Goal: Book appointment/travel/reservation

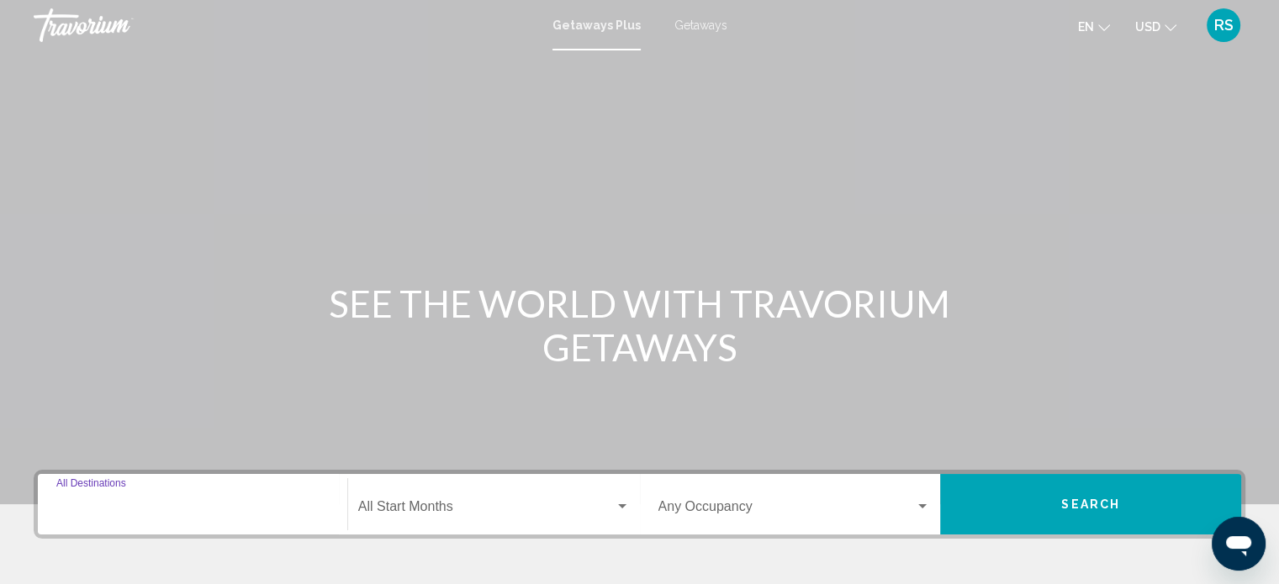
click at [172, 514] on input "Destination All Destinations" at bounding box center [192, 510] width 272 height 15
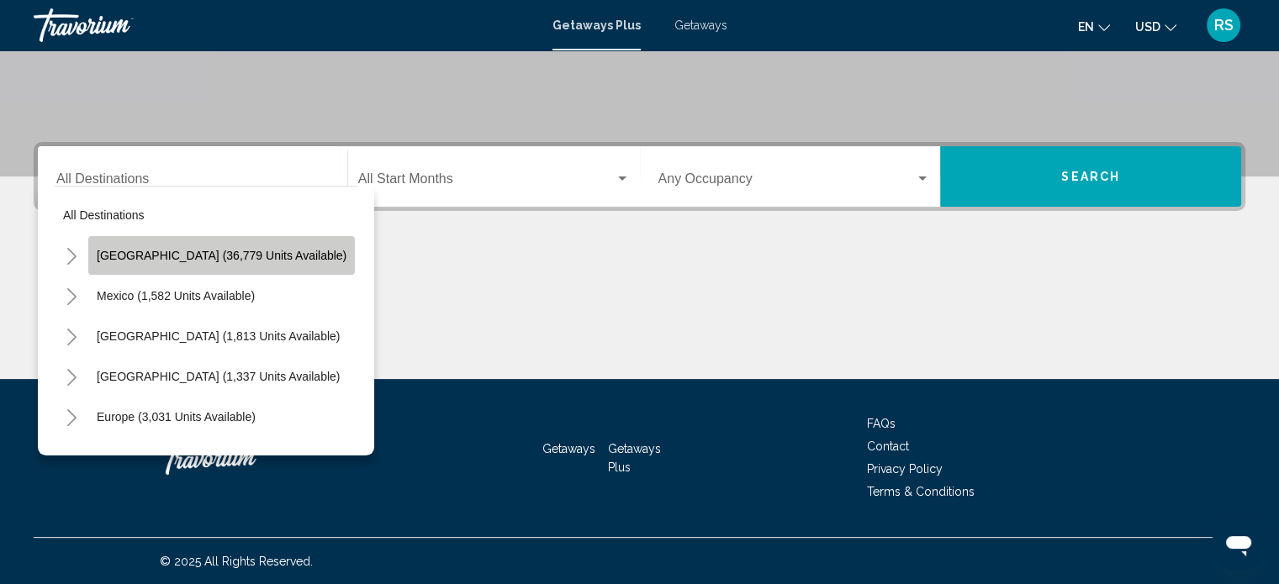
click at [262, 258] on span "[GEOGRAPHIC_DATA] (36,779 units available)" at bounding box center [222, 255] width 250 height 13
type input "**********"
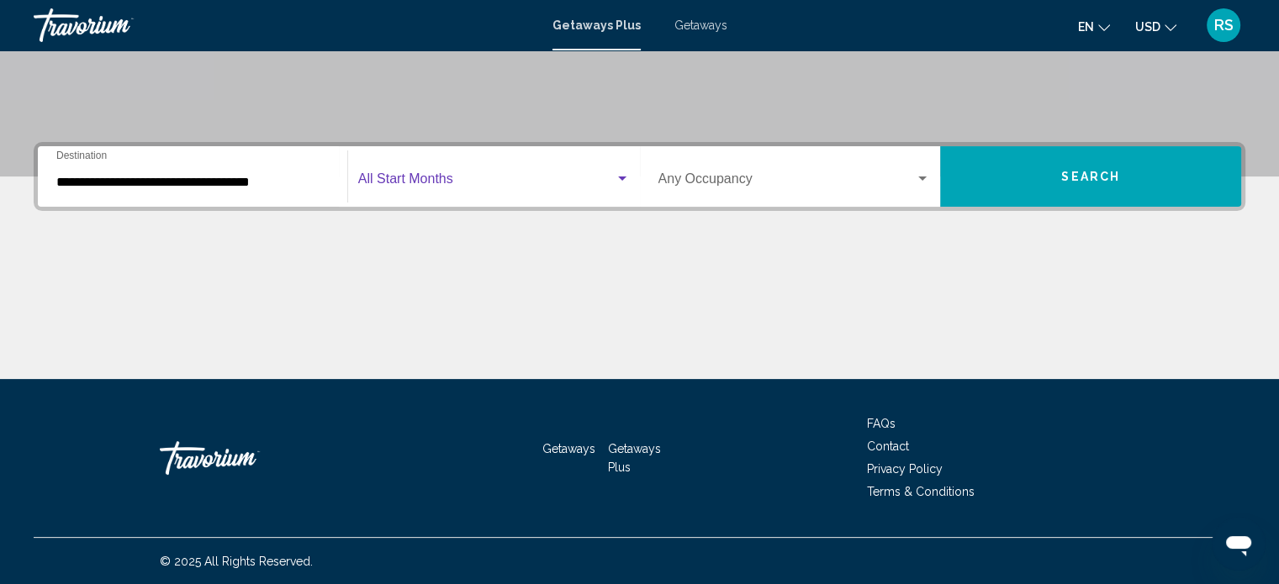
click at [620, 174] on div "Search widget" at bounding box center [621, 178] width 15 height 13
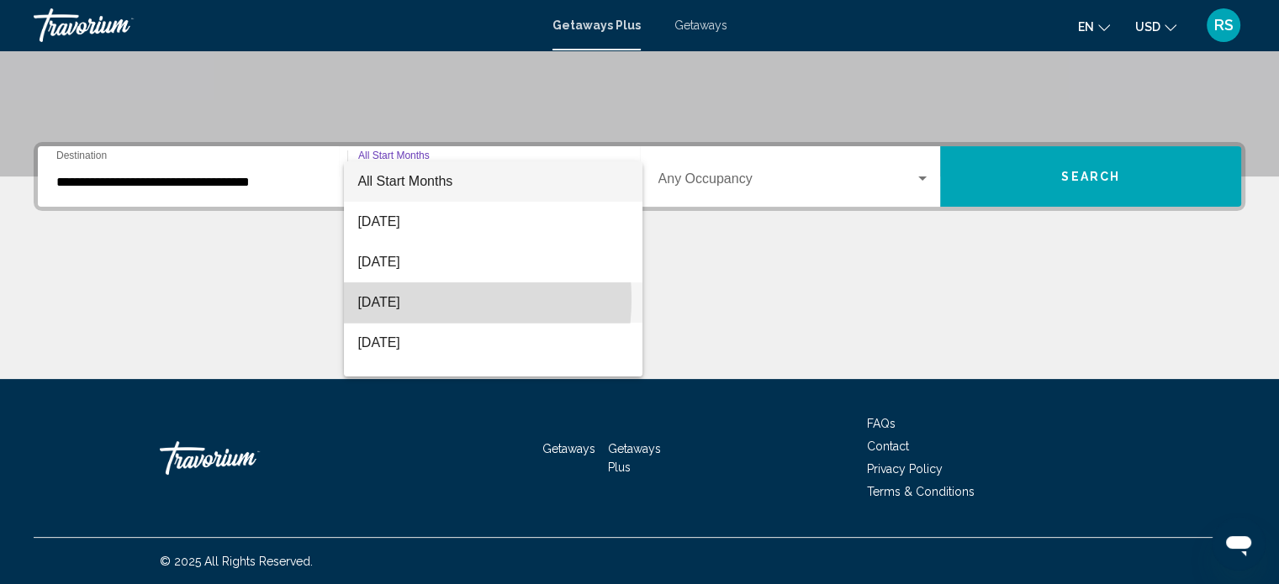
click at [413, 299] on span "[DATE]" at bounding box center [493, 302] width 272 height 40
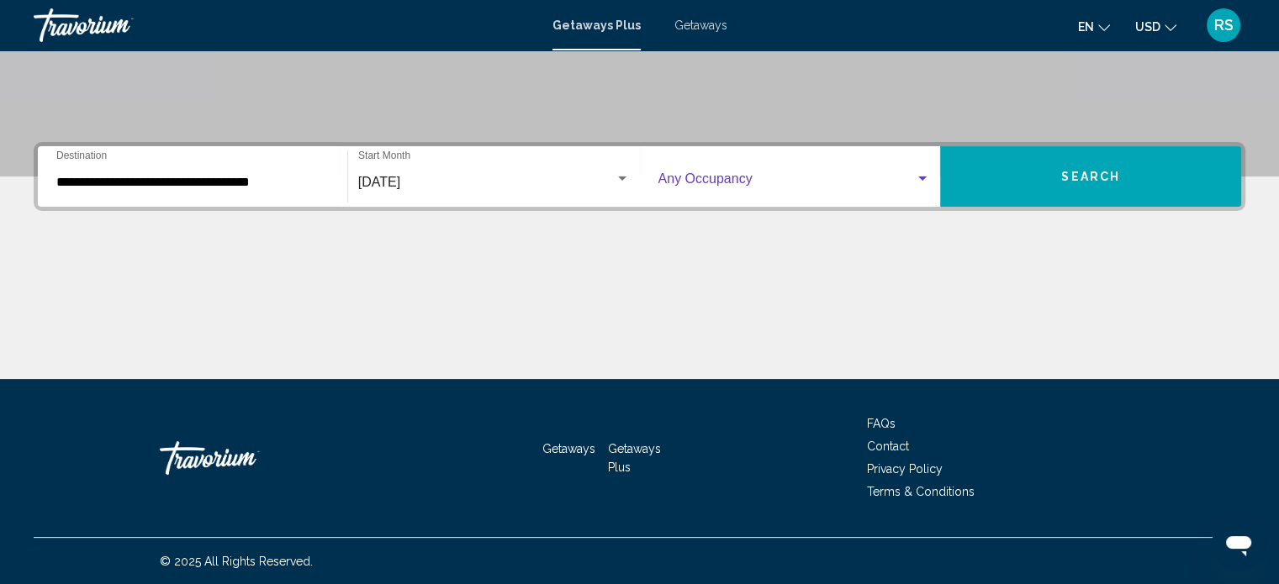
click at [686, 175] on span "Search widget" at bounding box center [786, 182] width 257 height 15
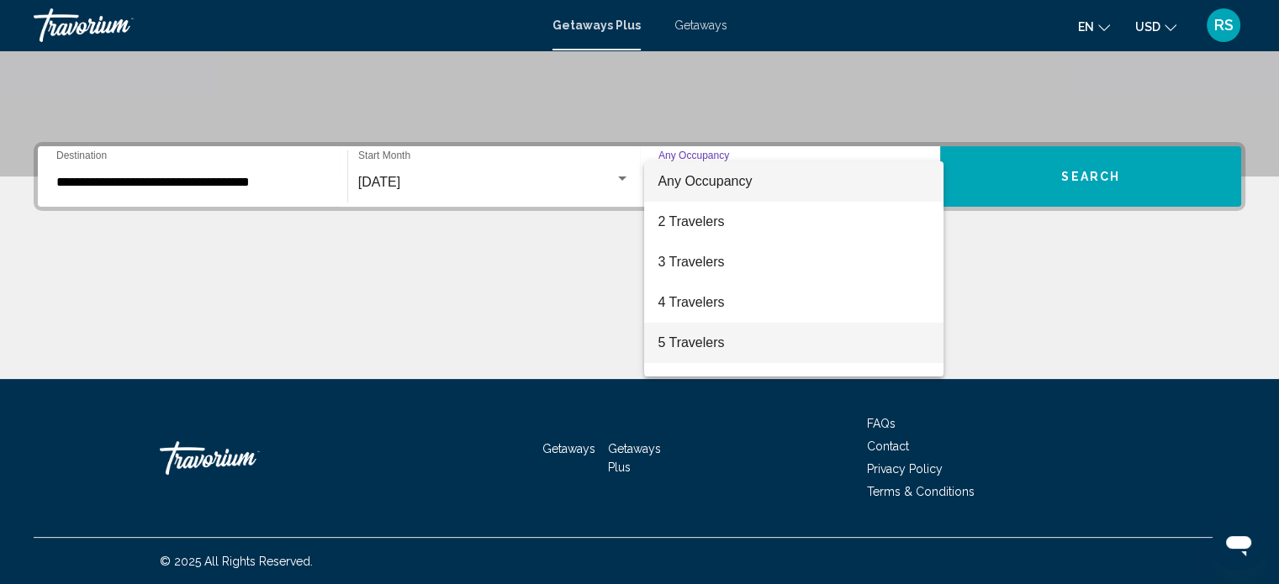
click at [683, 342] on span "5 Travelers" at bounding box center [793, 343] width 272 height 40
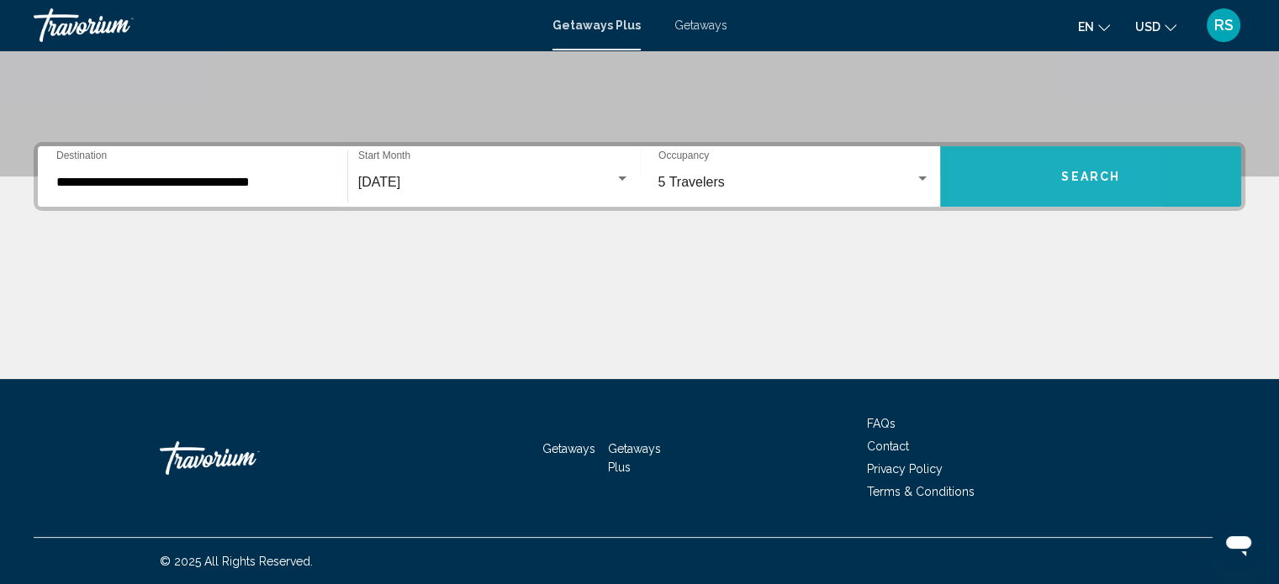
click at [989, 192] on button "Search" at bounding box center [1090, 176] width 301 height 61
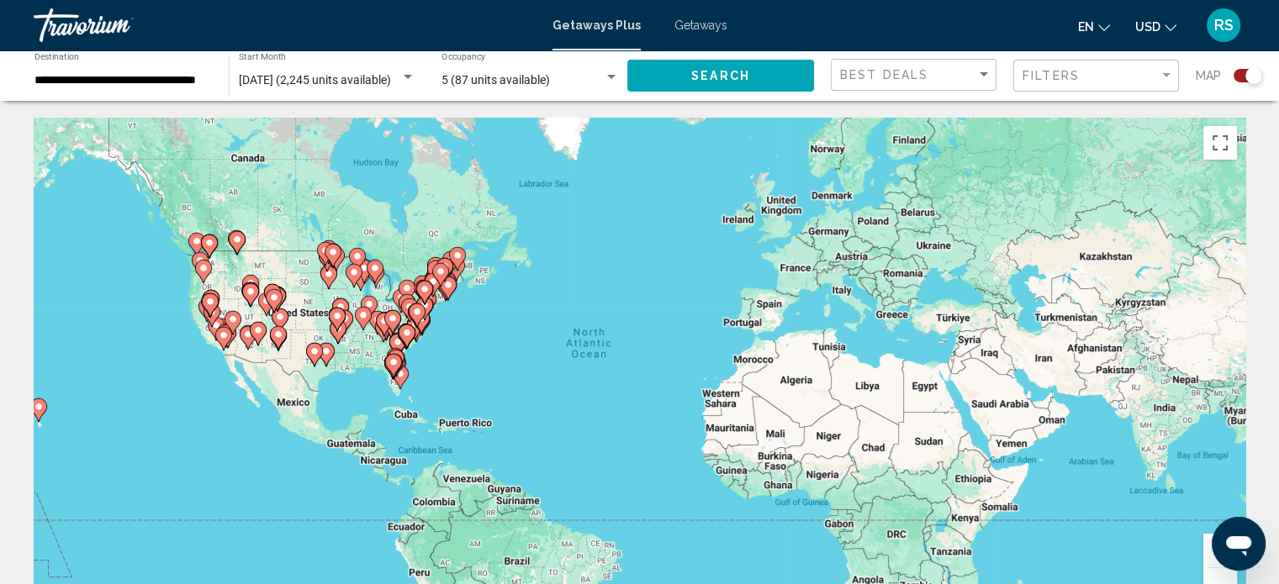
click at [393, 366] on image "Main content" at bounding box center [393, 362] width 10 height 10
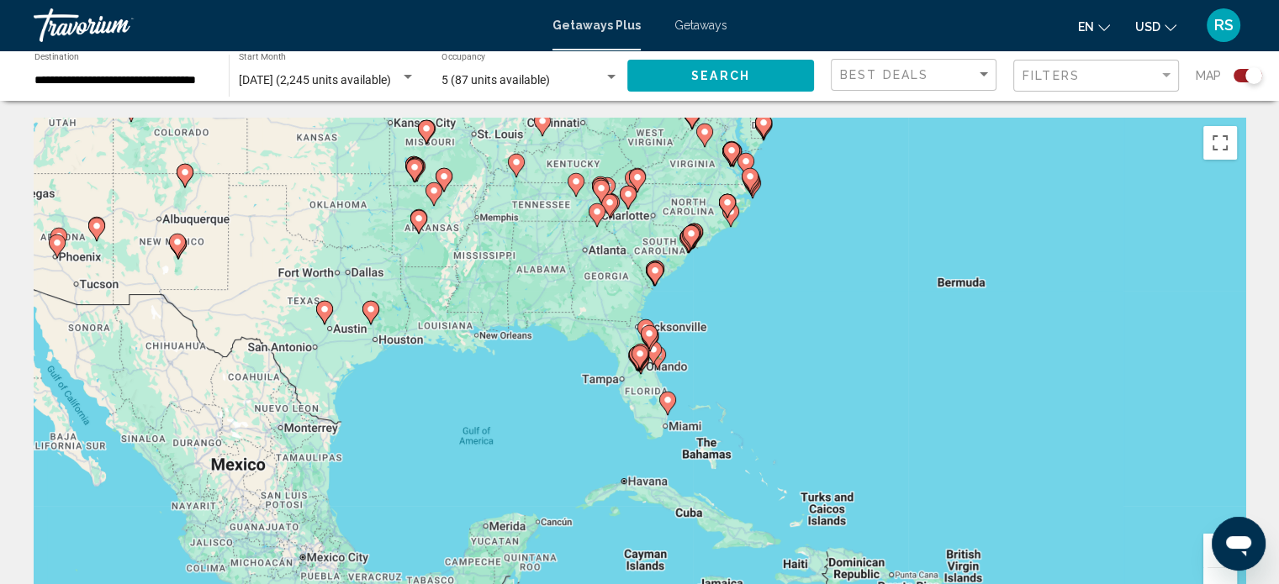
click at [657, 356] on icon "Main content" at bounding box center [653, 353] width 17 height 24
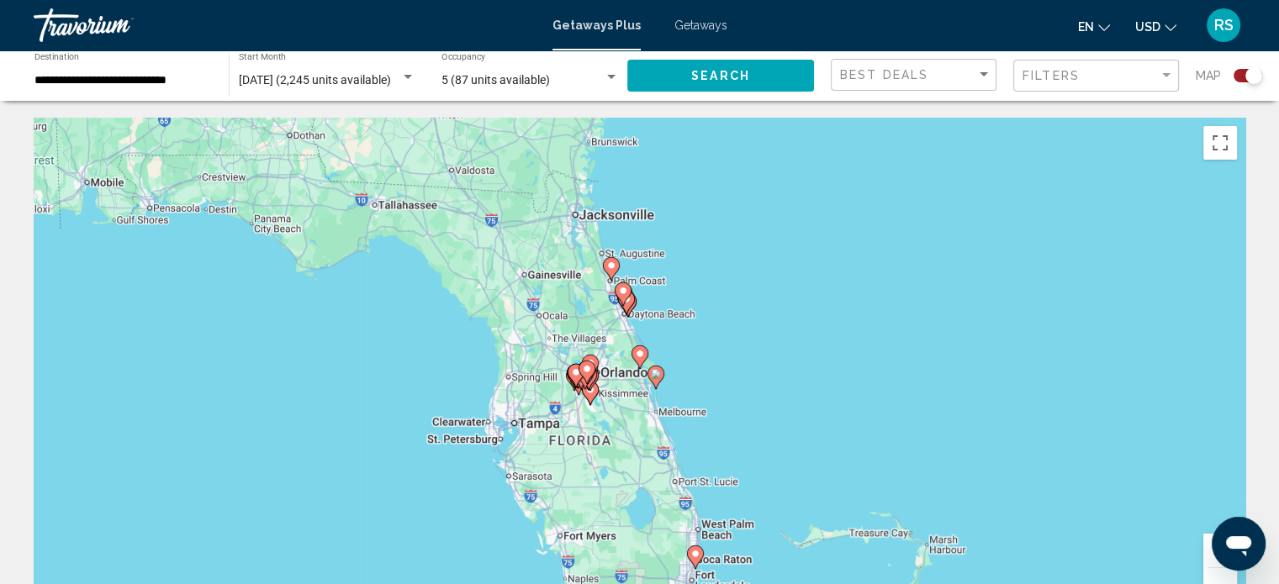
click at [593, 399] on icon "Main content" at bounding box center [590, 394] width 17 height 24
type input "**********"
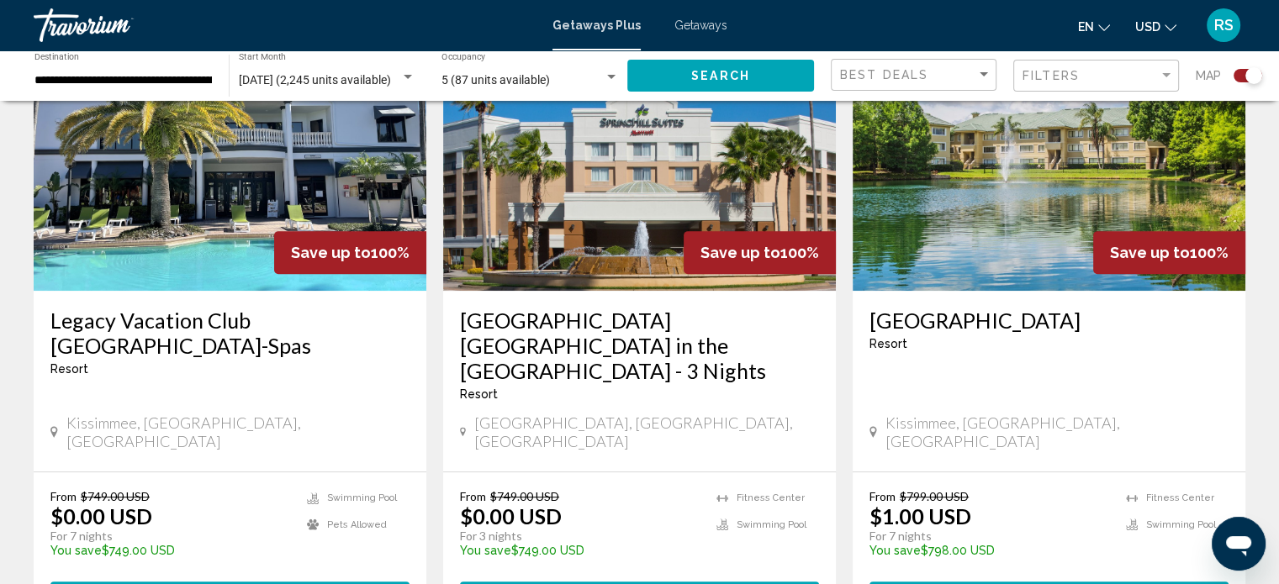
scroll to position [688, 0]
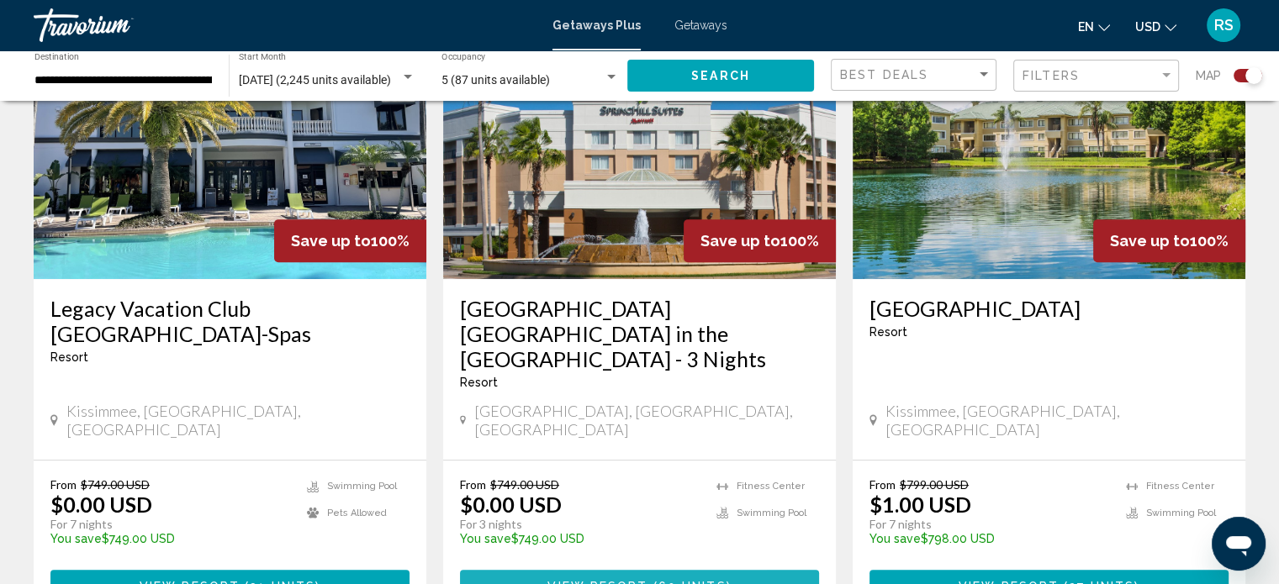
click at [579, 579] on span "View Resort" at bounding box center [597, 585] width 100 height 13
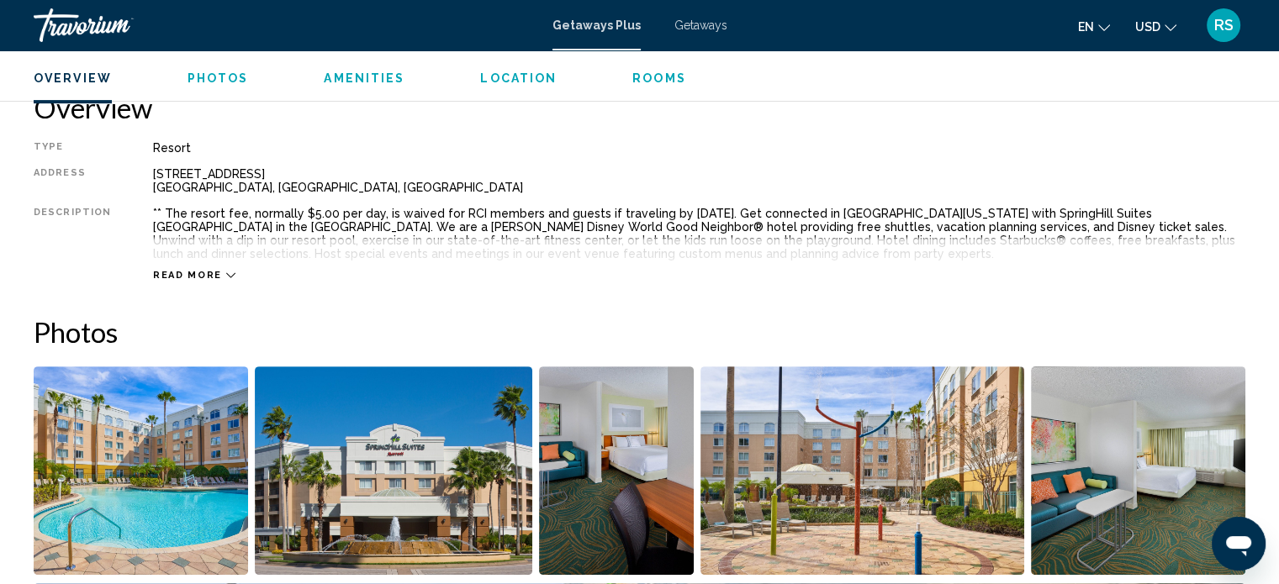
scroll to position [585, 0]
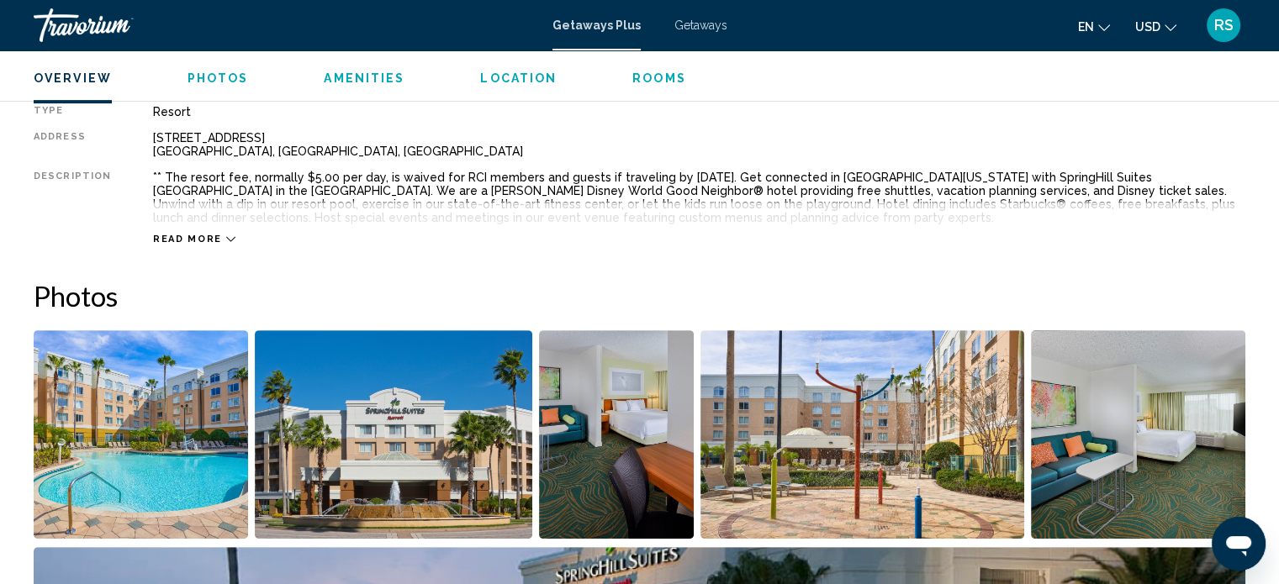
click at [198, 234] on span "Read more" at bounding box center [187, 239] width 69 height 11
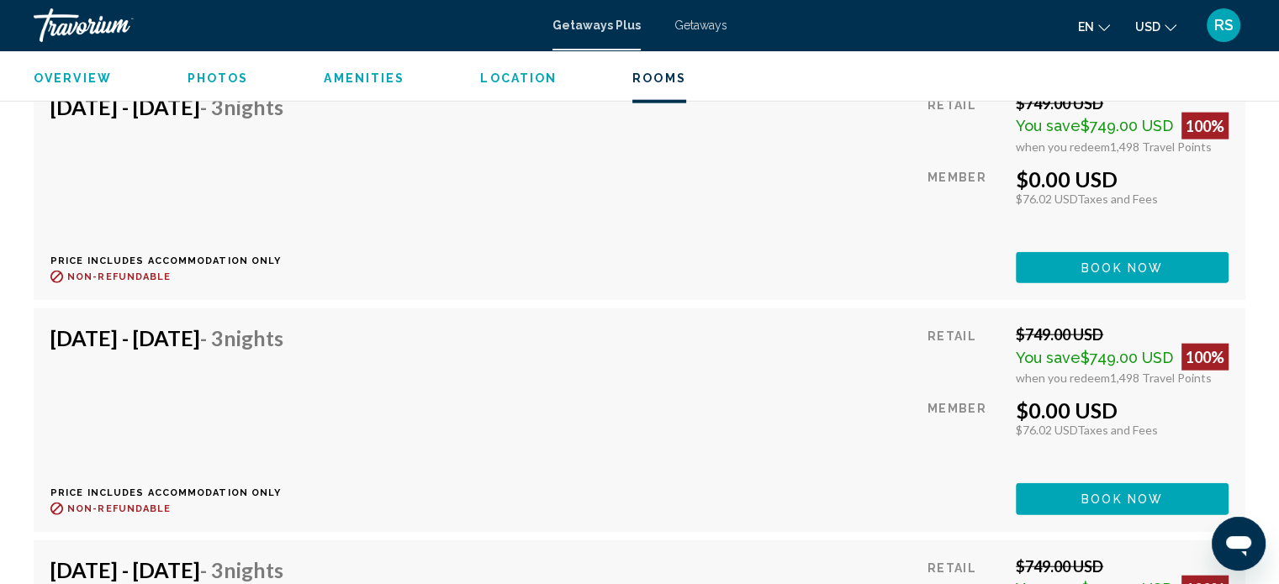
scroll to position [8338, 0]
